Goal: Task Accomplishment & Management: Use online tool/utility

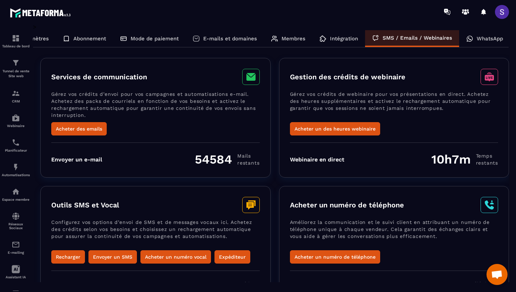
click at [489, 41] on p "WhatsApp" at bounding box center [490, 38] width 26 height 6
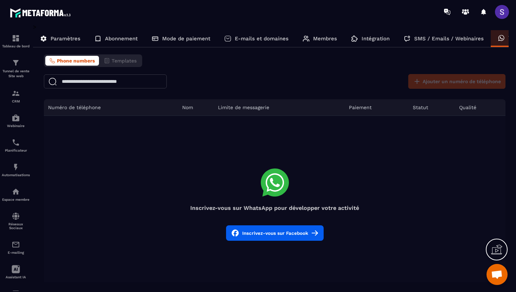
click at [55, 34] on div "Paramètres" at bounding box center [60, 38] width 54 height 17
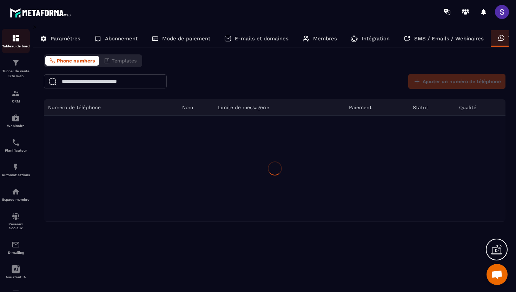
click at [14, 39] on img at bounding box center [16, 38] width 8 height 8
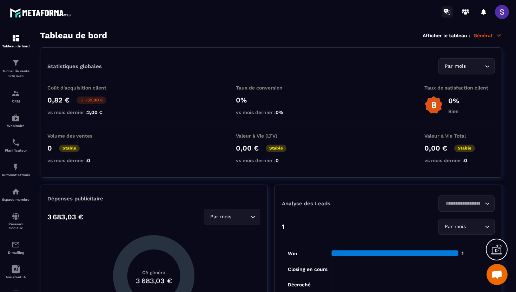
click at [449, 12] on icon at bounding box center [447, 11] width 11 height 11
click at [464, 11] on icon at bounding box center [463, 12] width 2 height 2
click at [484, 13] on icon at bounding box center [484, 12] width 5 height 6
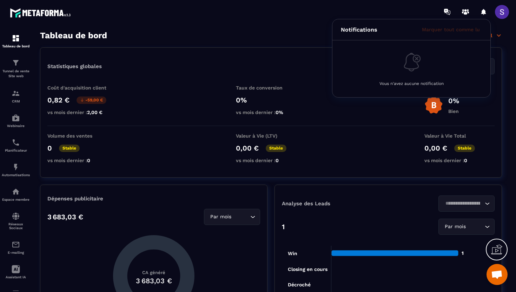
click at [503, 13] on span at bounding box center [502, 12] width 14 height 14
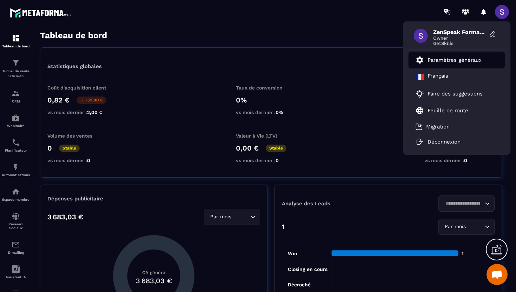
click at [452, 58] on p "Paramètres généraux" at bounding box center [455, 60] width 54 height 6
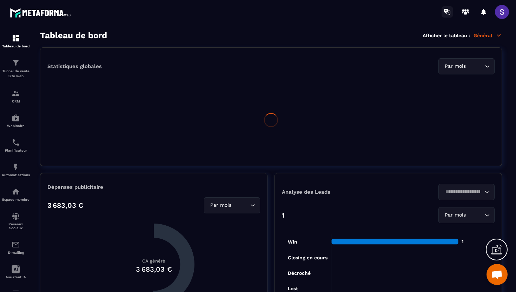
click at [450, 13] on icon at bounding box center [447, 11] width 11 height 11
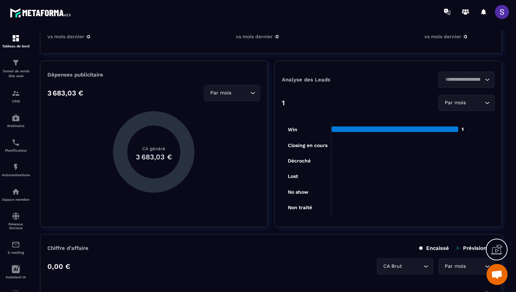
scroll to position [73, 0]
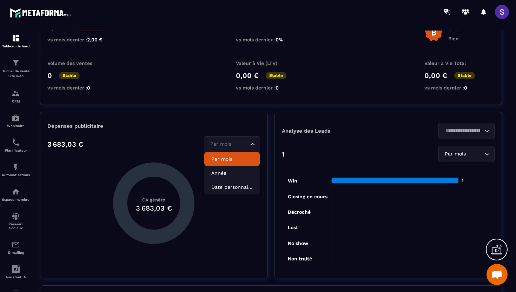
click at [238, 144] on input "Search for option" at bounding box center [229, 144] width 40 height 8
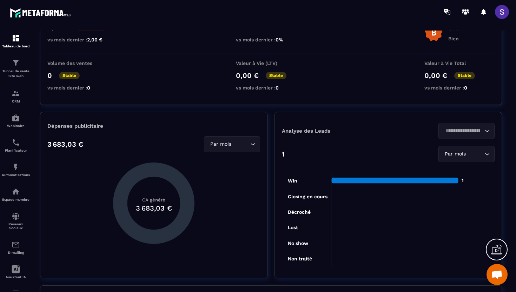
click at [124, 110] on section "Statistiques globales Par mois Loading... Coût d'acquisition client 0,82 € -59,…" at bounding box center [271, 127] width 462 height 304
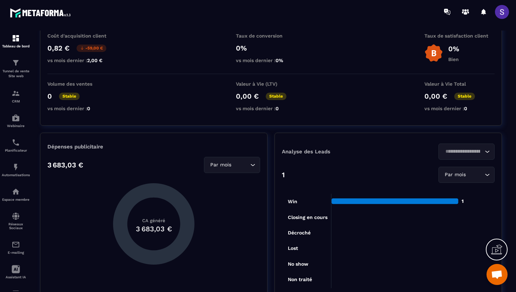
scroll to position [0, 0]
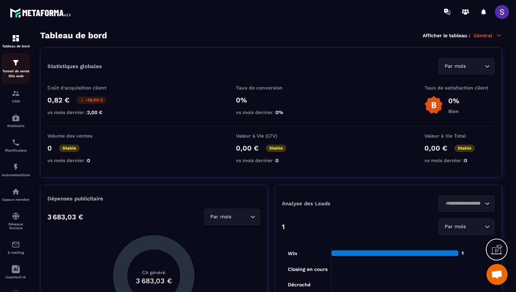
click at [20, 74] on p "Tunnel de vente Site web" at bounding box center [16, 74] width 28 height 10
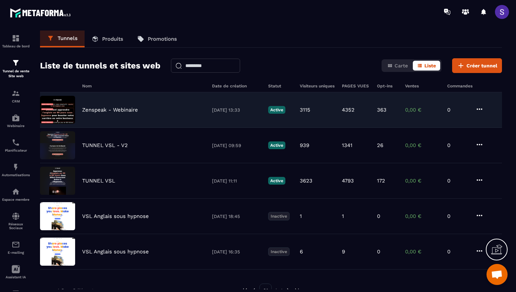
click at [76, 111] on div "Zenspeak - Webinaire [DATE] 13:33 Active 3115 4352 363 0,00 € 0" at bounding box center [271, 109] width 462 height 35
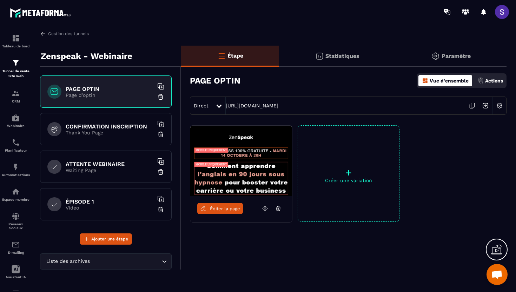
click at [263, 210] on icon at bounding box center [265, 208] width 6 height 6
click at [218, 209] on span "Éditer la page" at bounding box center [225, 208] width 30 height 5
